Goal: Download file/media

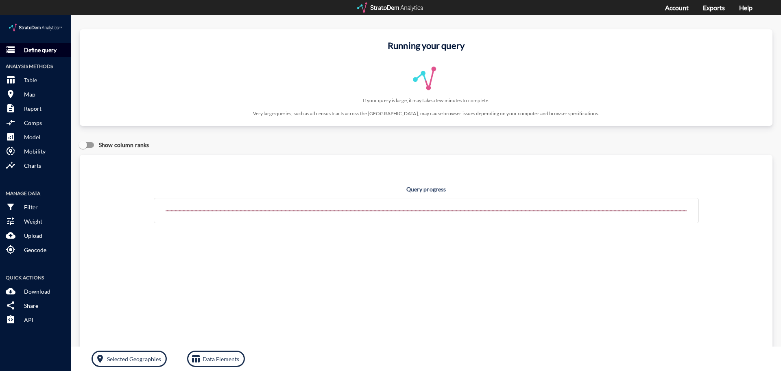
click p "Define query"
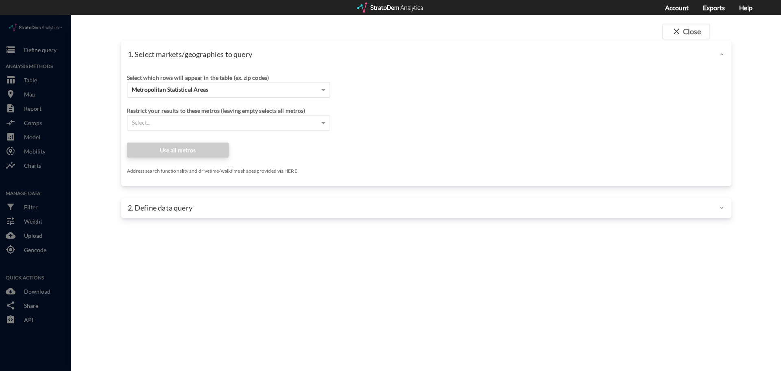
click div "Metropolitan Statistical Areas"
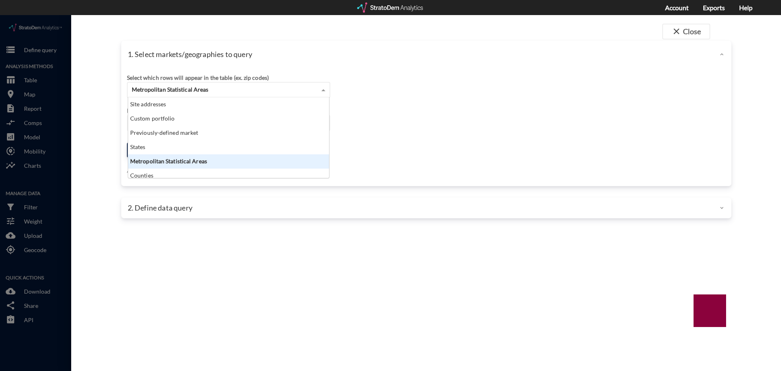
scroll to position [74, 196]
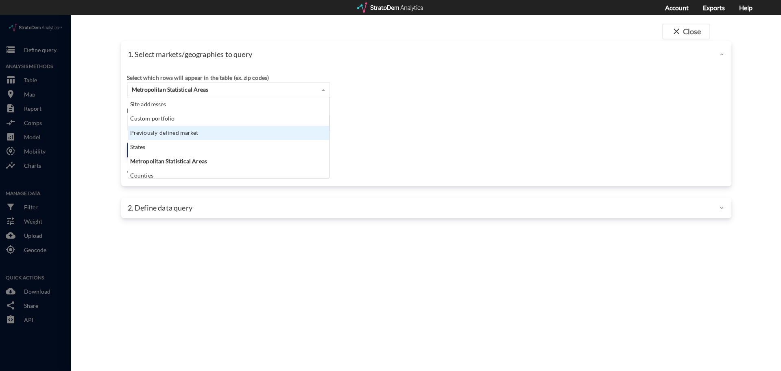
click div "Previously-defined market"
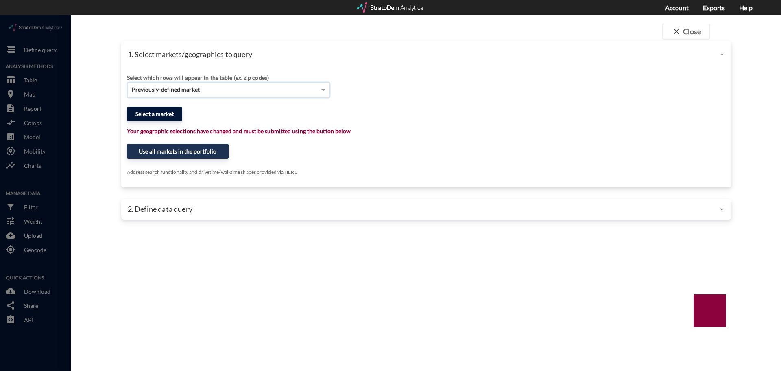
click button "Select a market"
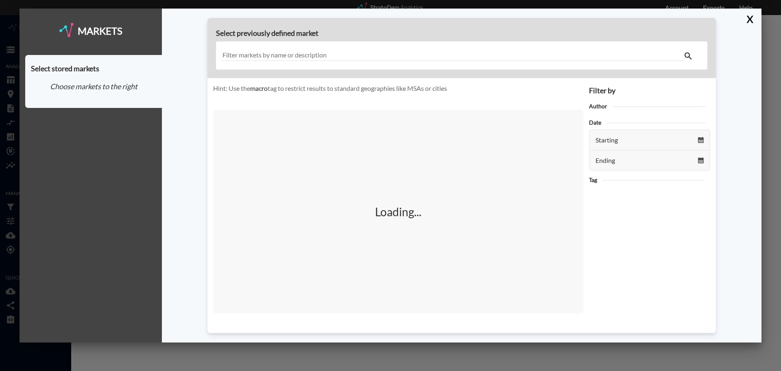
click at [380, 56] on input "text" at bounding box center [453, 55] width 462 height 11
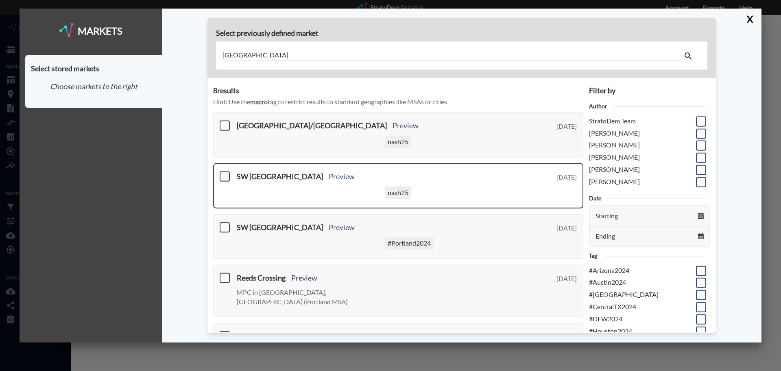
type input "Portland"
click at [227, 177] on span at bounding box center [225, 176] width 10 height 10
click at [224, 173] on input "checkbox" at bounding box center [224, 173] width 0 height 0
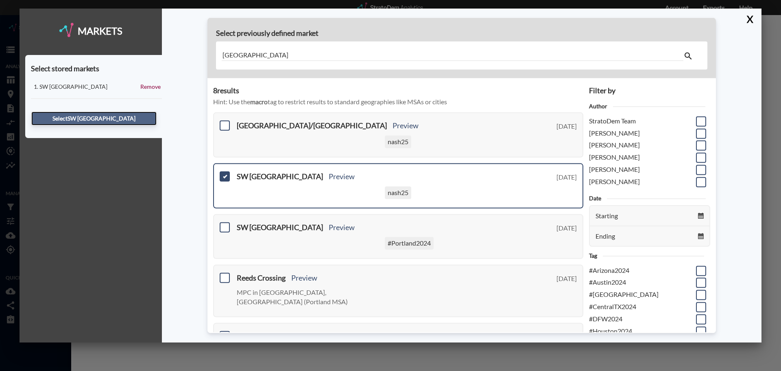
click at [97, 119] on button "Select SW Portland" at bounding box center [93, 118] width 125 height 14
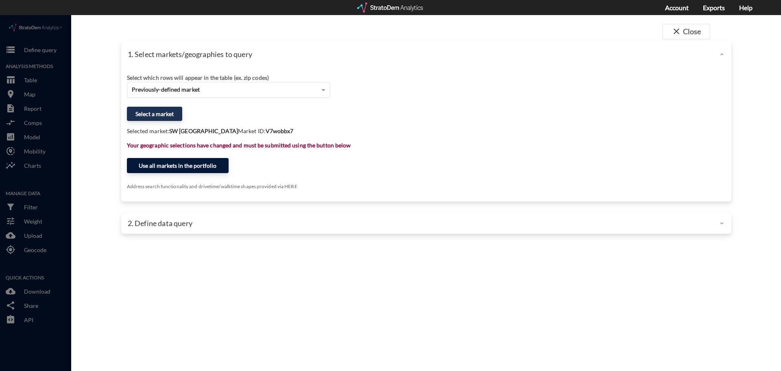
click button "Use all markets in the portfolio"
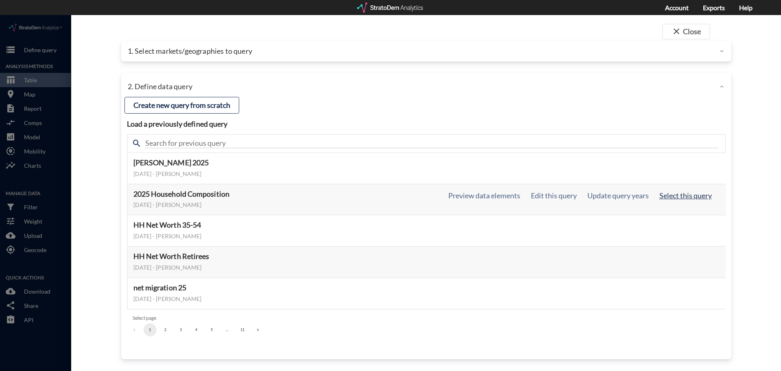
click button "Select this query"
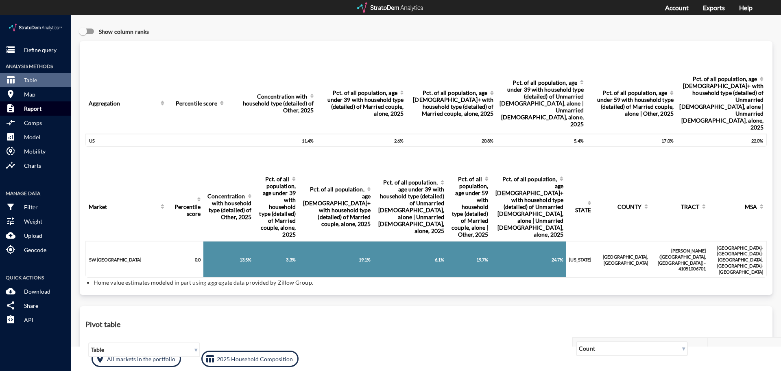
click p "Report"
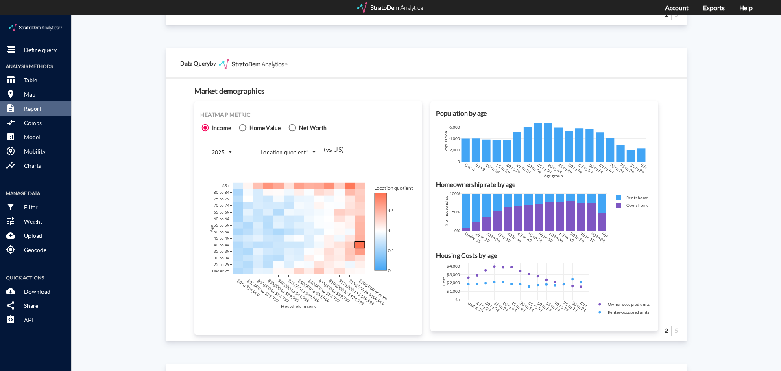
scroll to position [448, 0]
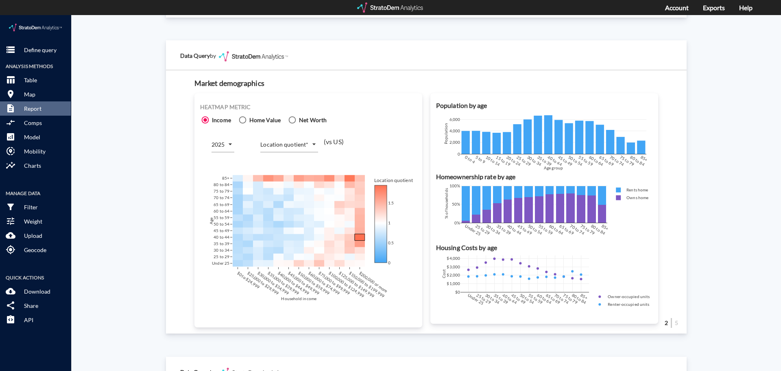
click body "/vantagepoint/us/-1 storage Define query Analysis Methods table_chart Table roo…"
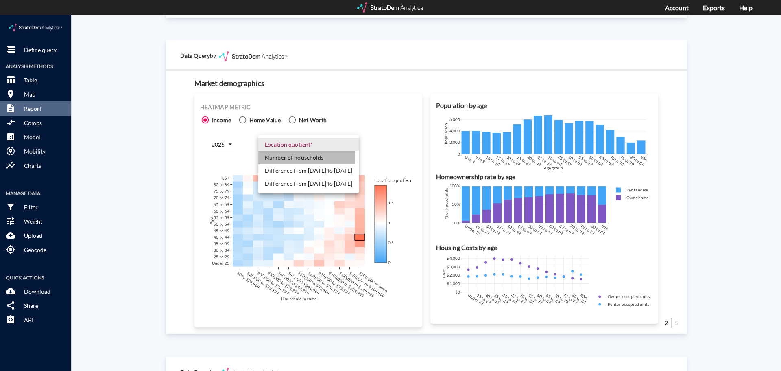
click li "Number of households"
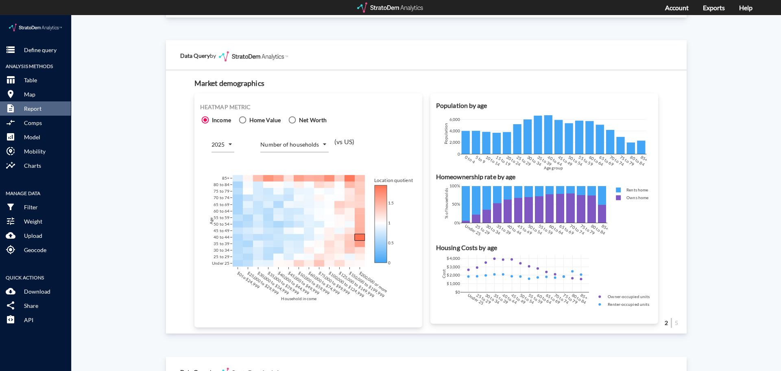
click div "Site report Generate a site report for a given location, (optionally) benchmark…"
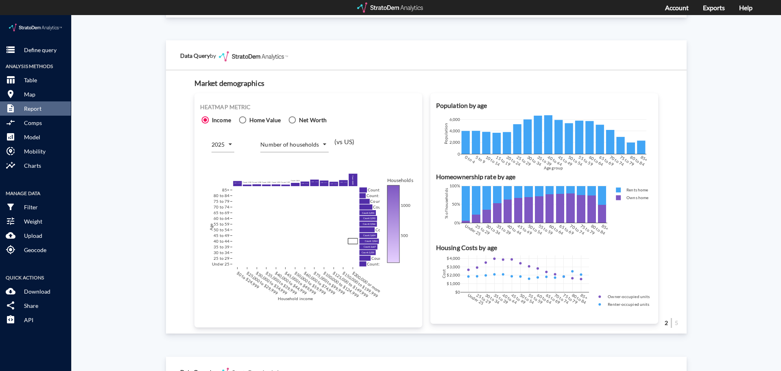
click body "/vantagepoint/us/-1 storage Define query Analysis Methods table_chart Table roo…"
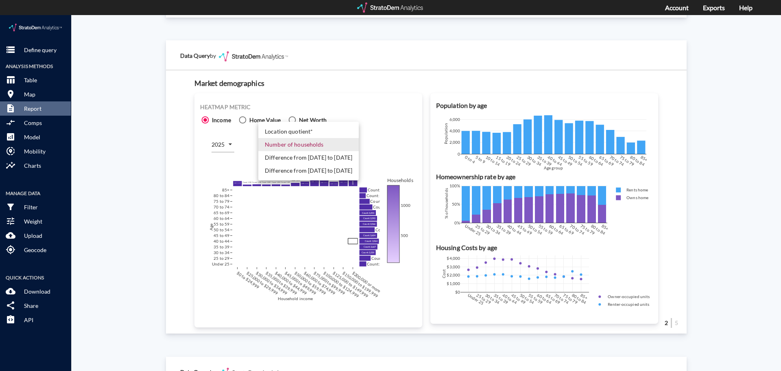
click li "Difference from 2025 to 2030"
type input "COUNT_DIFF_FUTURE"
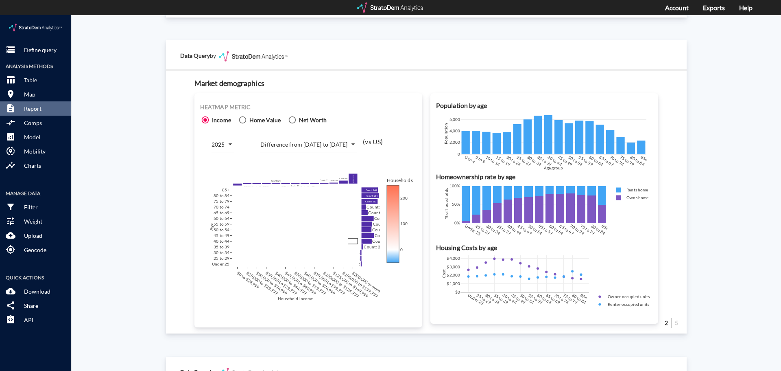
click div "Site report Generate a site report for a given location, (optionally) benchmark…"
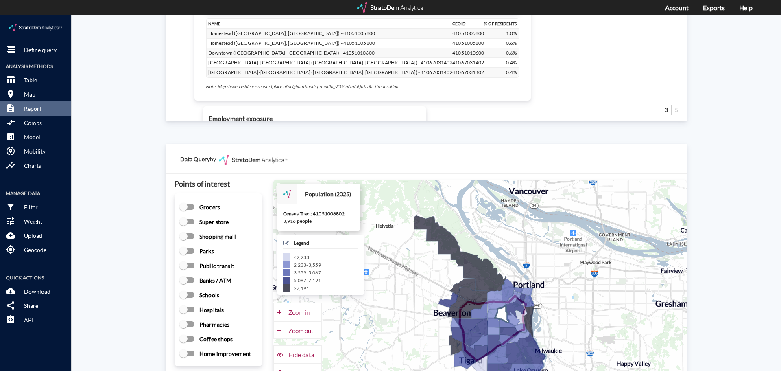
scroll to position [1139, 0]
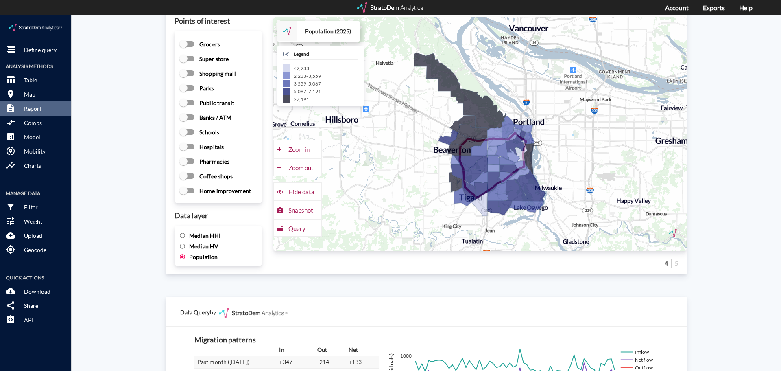
click span "Median HHI"
click input "Median HHI"
radio input "true"
radio input "false"
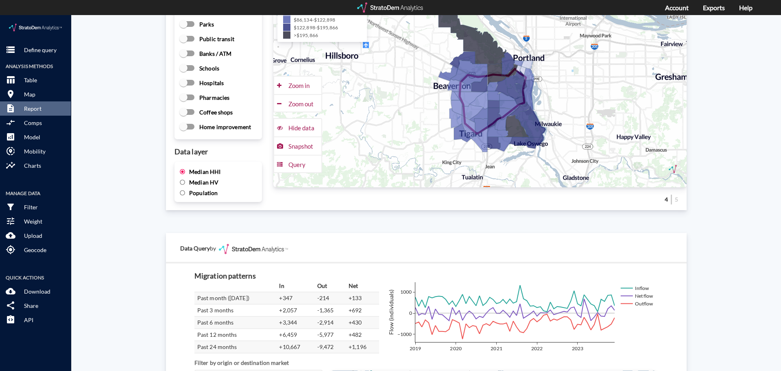
scroll to position [1376, 0]
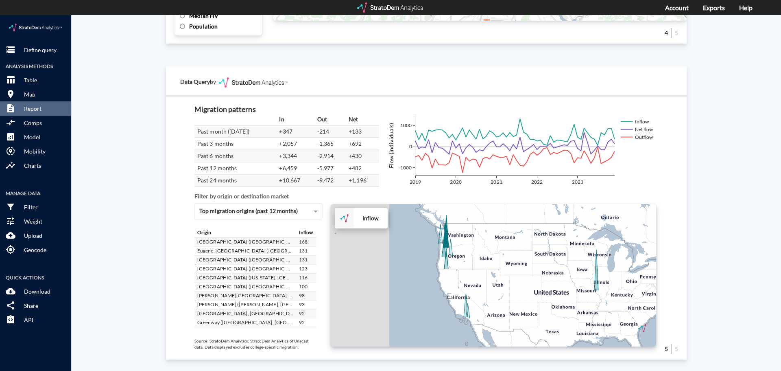
drag, startPoint x: 428, startPoint y: 249, endPoint x: 507, endPoint y: 277, distance: 84.5
click div "+ − Inflow CUSTOMIZE DATA Draw a polygon Draw a rectangle Draw a marker Edit la…"
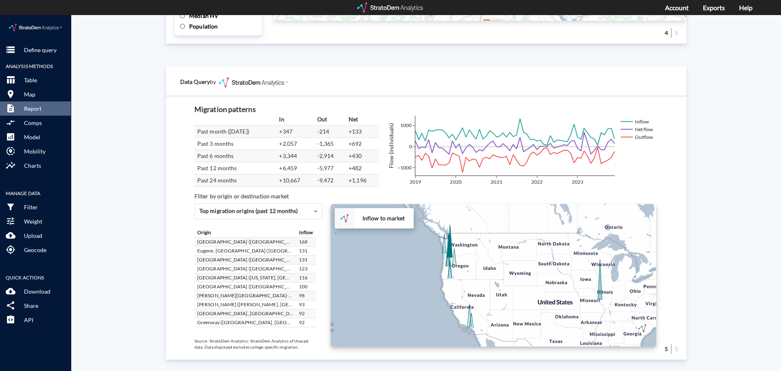
click div "+ − Inflow to market CUSTOMIZE DATA Draw a polygon Draw a rectangle Draw a mark…"
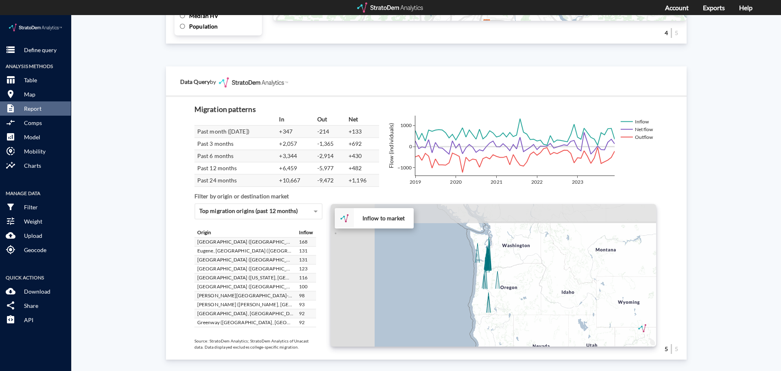
drag, startPoint x: 468, startPoint y: 241, endPoint x: 526, endPoint y: 264, distance: 62.9
click div "+ − Inflow to market CUSTOMIZE DATA Draw a polygon Draw a rectangle Draw a mark…"
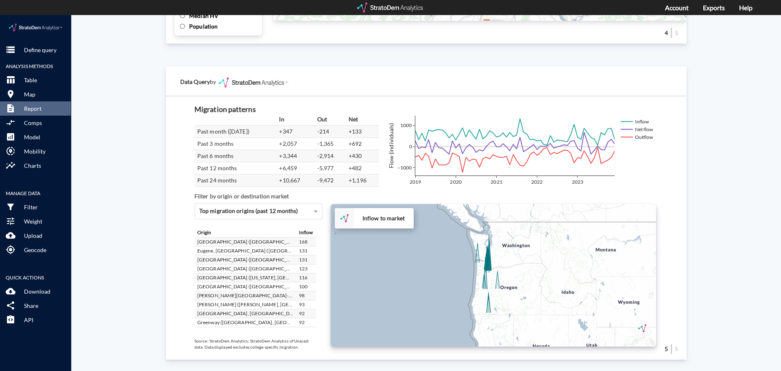
click div "+ − Inflow to market CUSTOMIZE DATA Draw a polygon Draw a rectangle Draw a mark…"
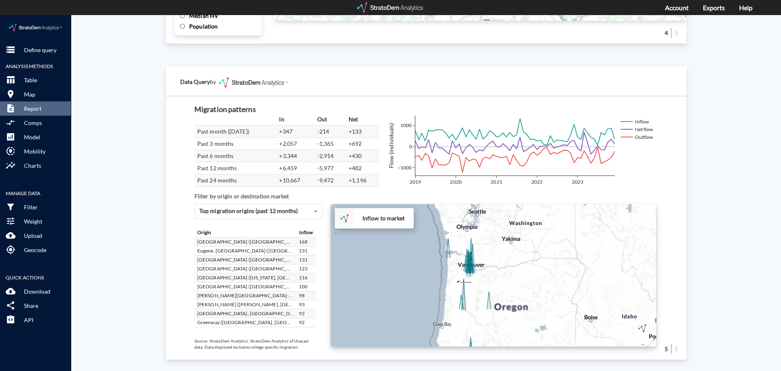
click div "+ − Inflow to market CUSTOMIZE DATA Draw a polygon Draw a rectangle Draw a mark…"
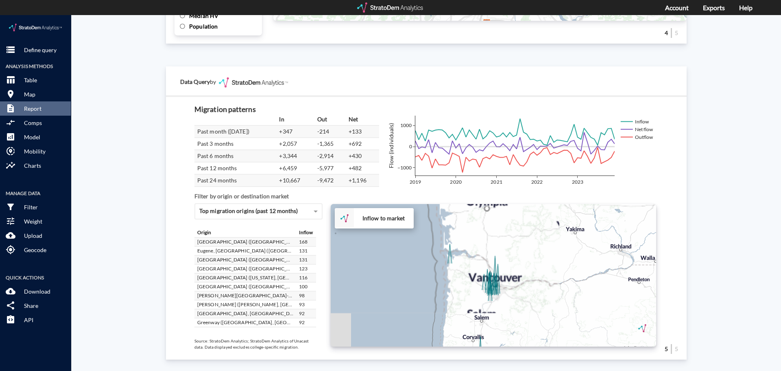
drag, startPoint x: 476, startPoint y: 247, endPoint x: 528, endPoint y: 263, distance: 53.8
click div "+ − Inflow to market CUSTOMIZE DATA Draw a polygon Draw a rectangle Draw a mark…"
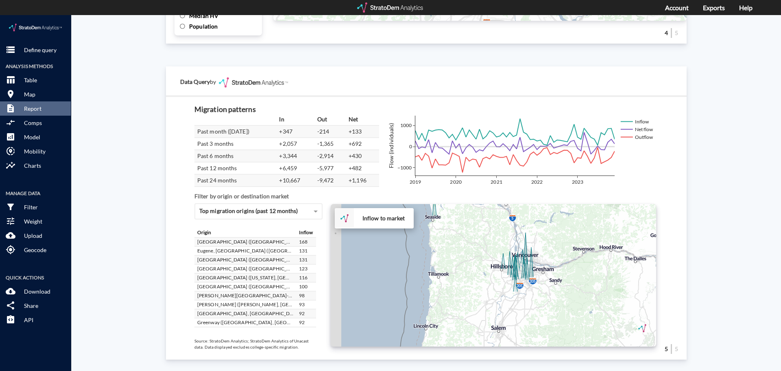
drag, startPoint x: 507, startPoint y: 265, endPoint x: 576, endPoint y: 238, distance: 73.3
click div "+ − Inflow to market CUSTOMIZE DATA Draw a polygon Draw a rectangle Draw a mark…"
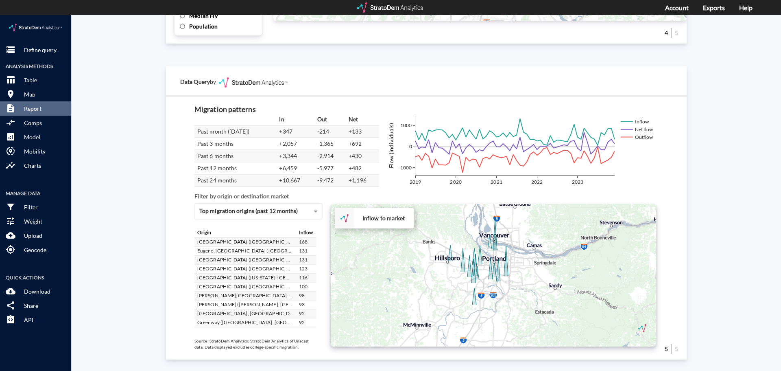
drag, startPoint x: 556, startPoint y: 250, endPoint x: 572, endPoint y: 236, distance: 21.4
click div "+ − Inflow to market CUSTOMIZE DATA Draw a polygon Draw a rectangle Draw a mark…"
click p "Download"
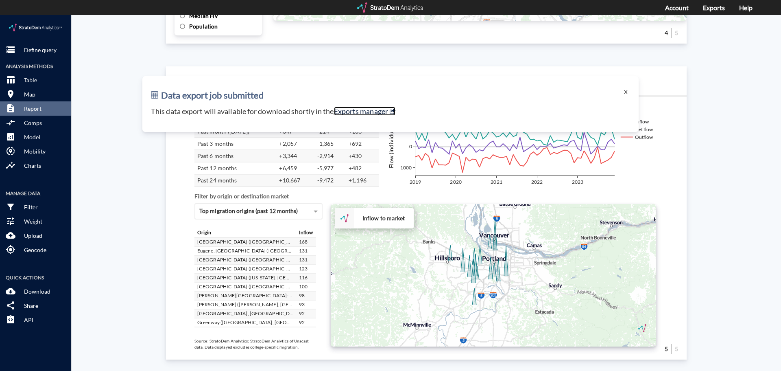
click link "Exports manager"
click button "X"
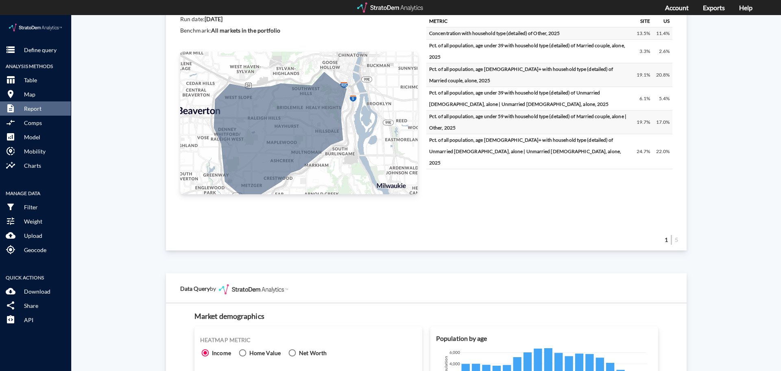
scroll to position [74, 0]
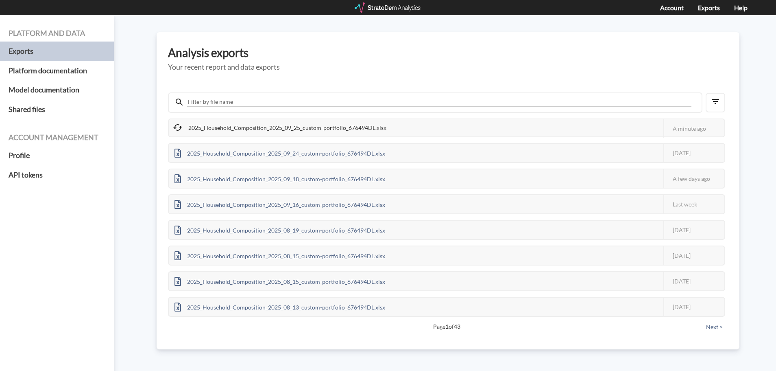
click at [489, 52] on h3 "Analysis exports" at bounding box center [448, 52] width 560 height 13
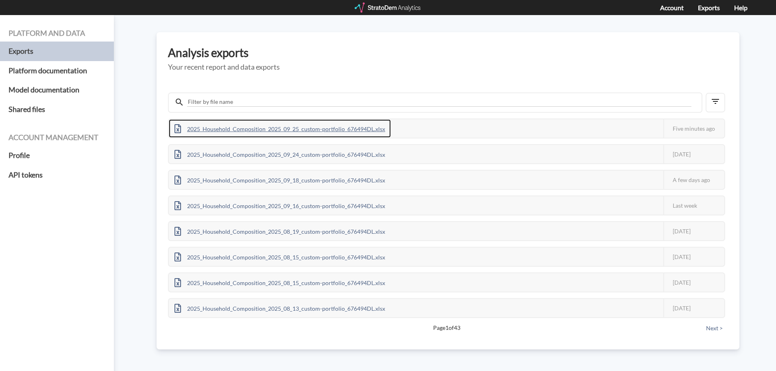
click at [350, 125] on div "2025_Household_Composition_2025_09_25_custom-portfolio_676494DL.xlsx" at bounding box center [280, 128] width 222 height 18
